Goal: Task Accomplishment & Management: Complete application form

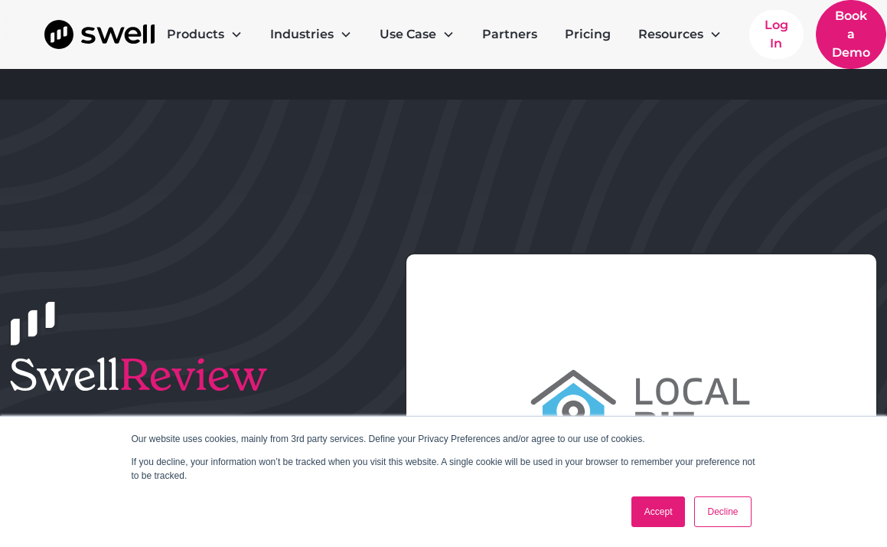
click at [659, 508] on link "Accept" at bounding box center [659, 511] width 54 height 31
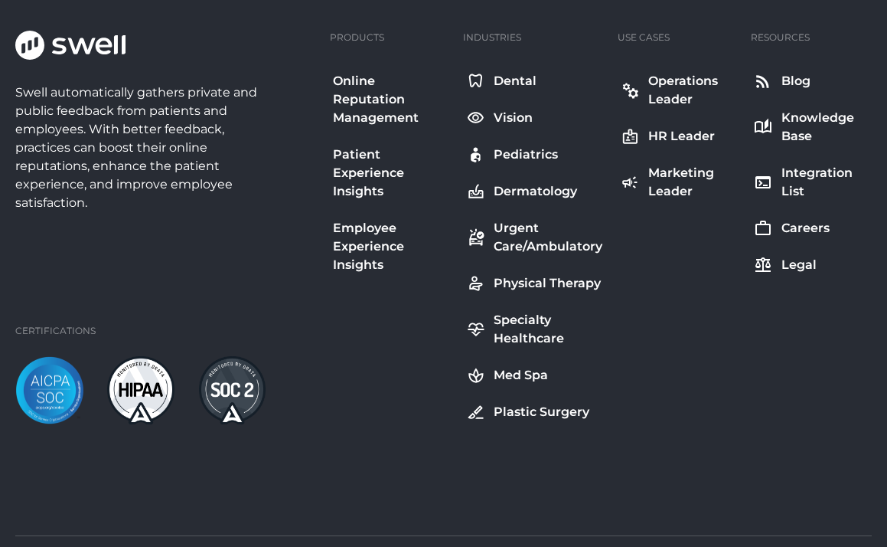
scroll to position [2735, 0]
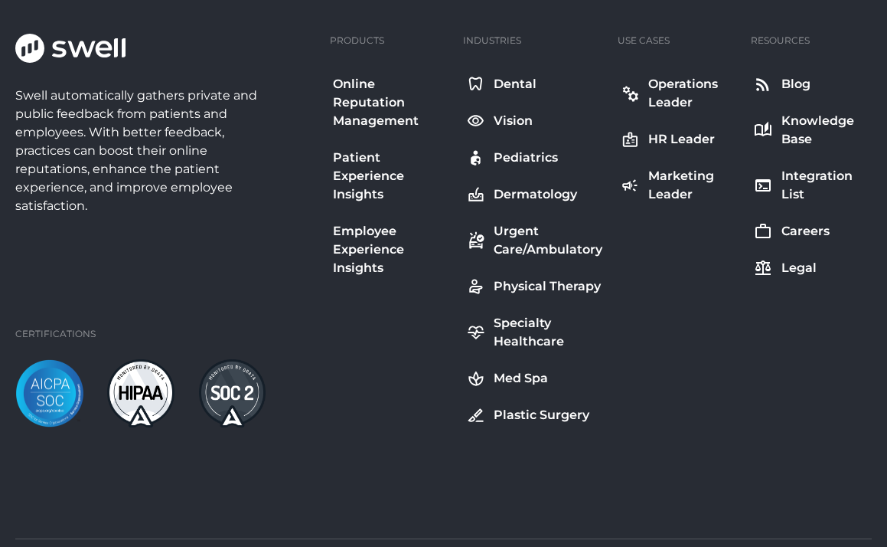
click at [524, 380] on div "Med Spa" at bounding box center [521, 378] width 54 height 18
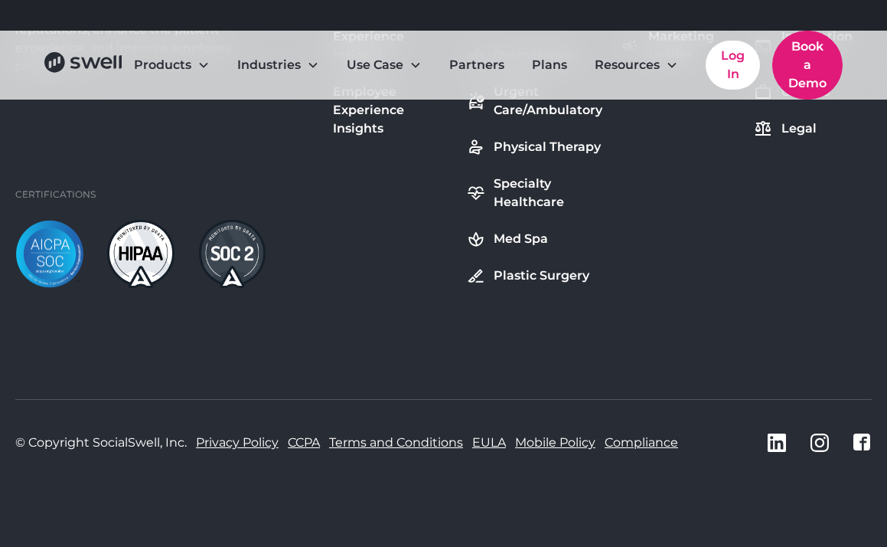
scroll to position [6315, 0]
click at [815, 63] on link "Book a Demo" at bounding box center [808, 65] width 70 height 69
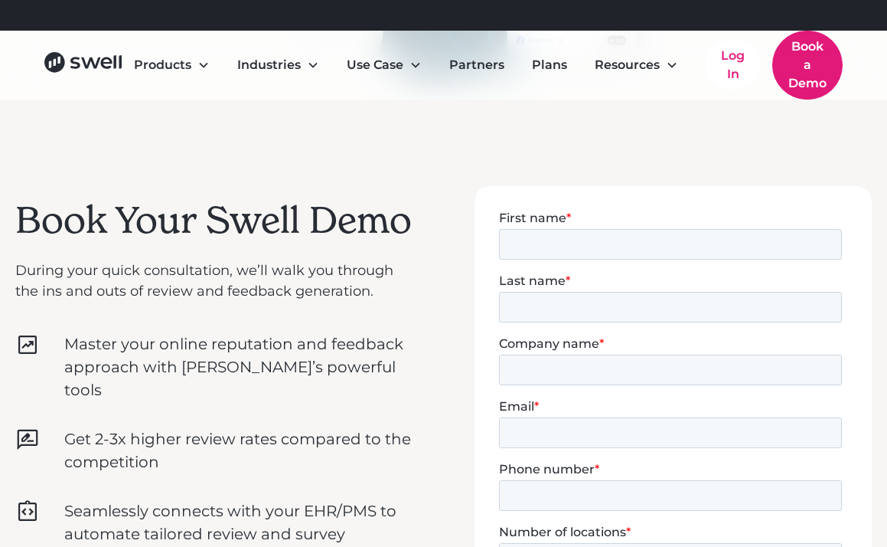
scroll to position [386, 0]
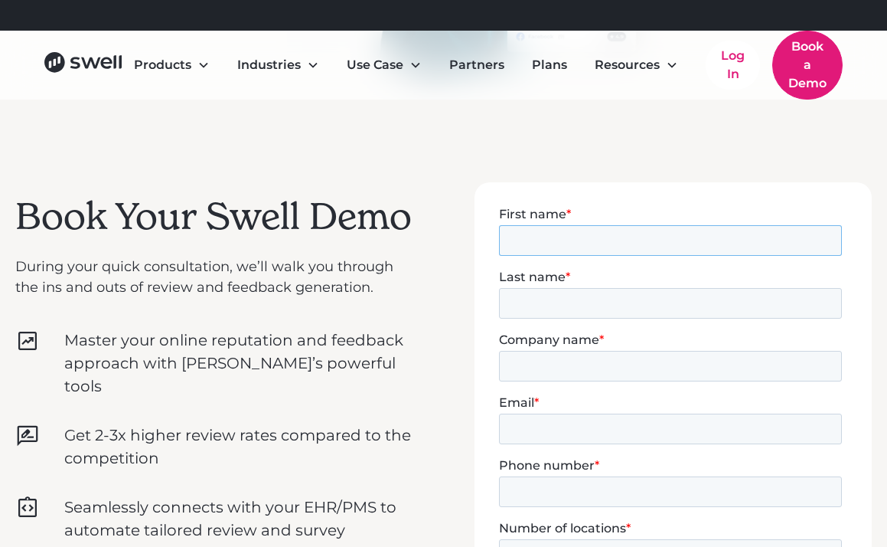
click at [629, 247] on input "First name *" at bounding box center [669, 239] width 343 height 31
type input "Bree"
type input "Shank"
type input "Revel Aesthetics"
type input "bree@revel-aesthetics.com"
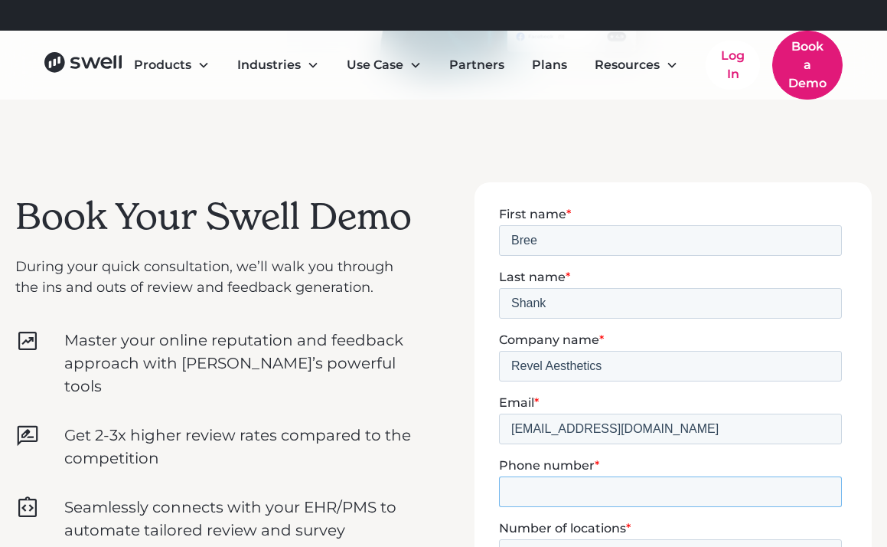
type input "8057244462"
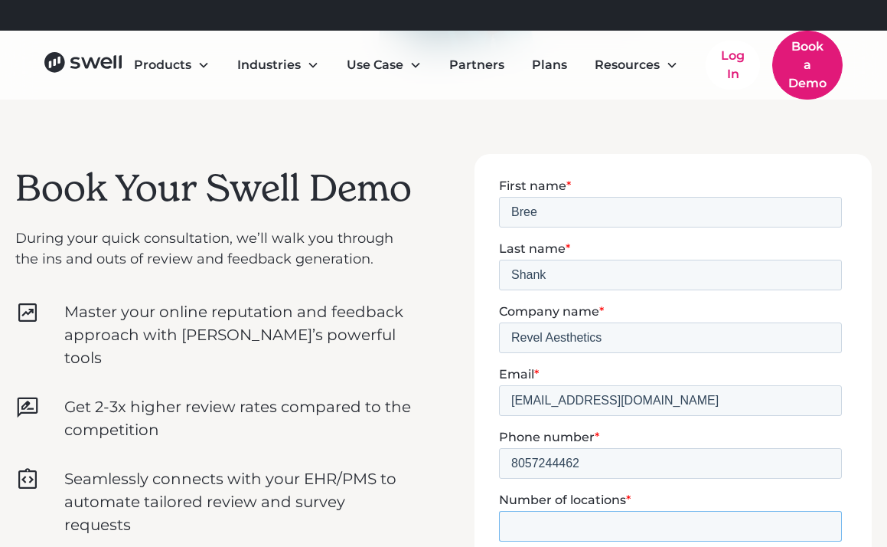
click at [622, 510] on input "Number of locations *" at bounding box center [669, 525] width 343 height 31
type input "1"
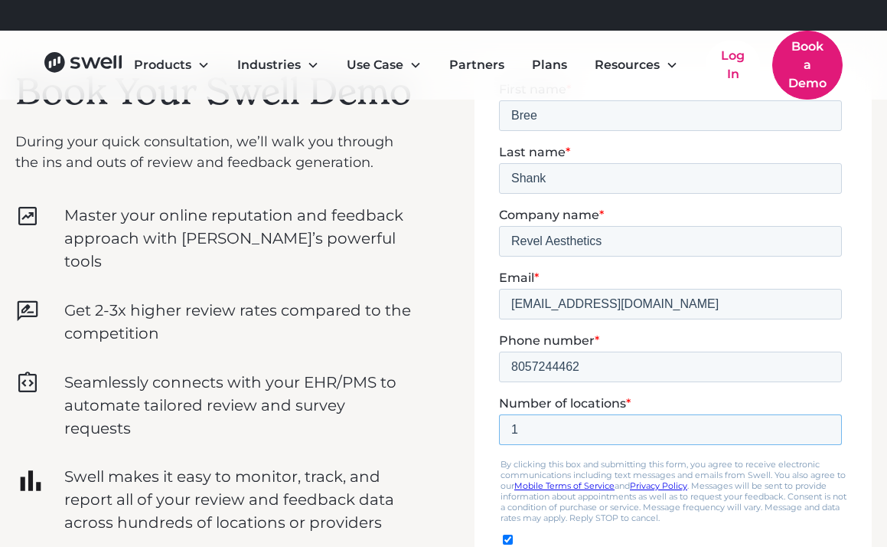
scroll to position [538, 0]
